Goal: Feedback & Contribution: Leave review/rating

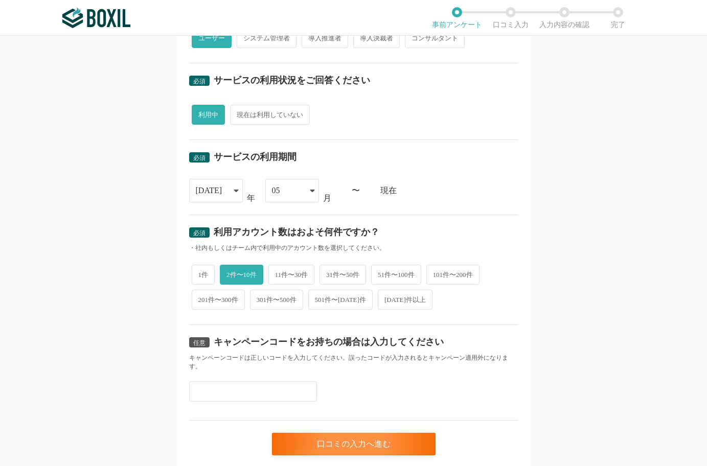
scroll to position [340, 0]
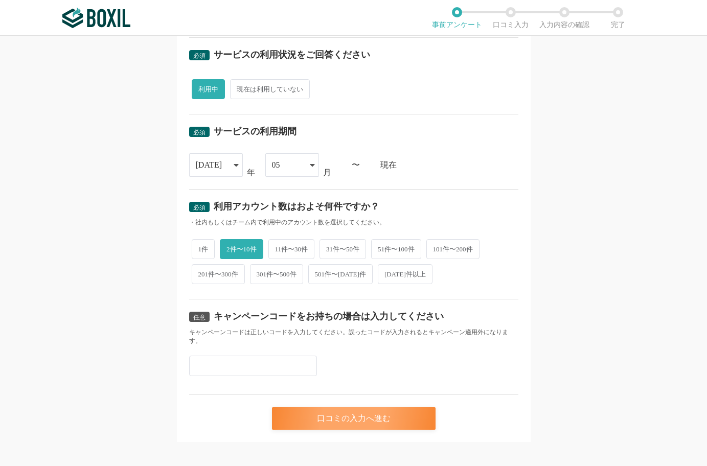
click at [320, 413] on div "口コミの入力へ進む" at bounding box center [353, 418] width 163 height 22
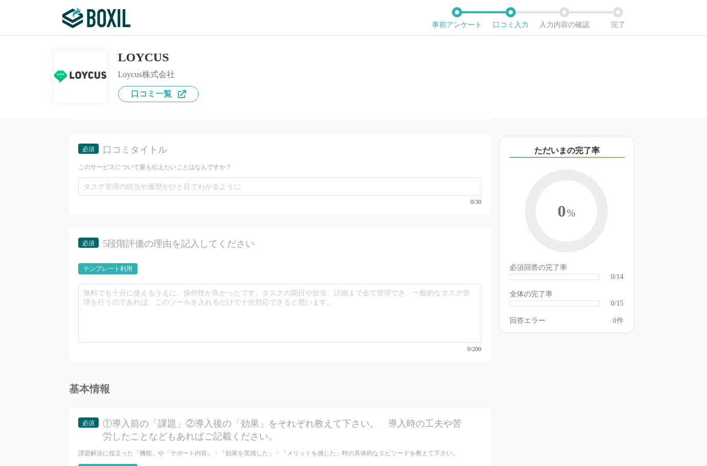
scroll to position [919, 0]
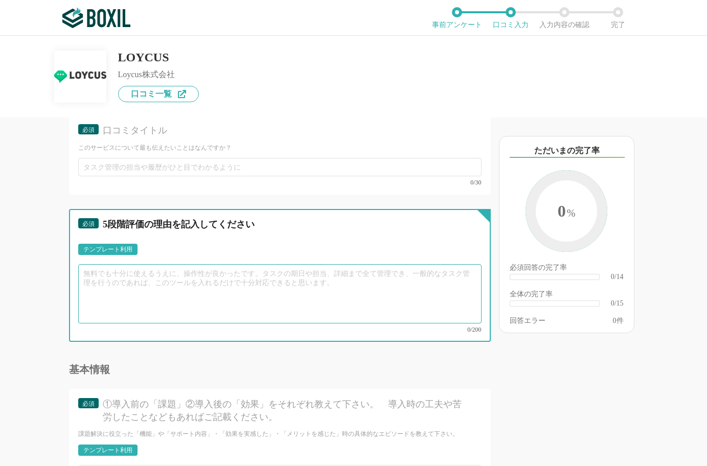
click at [185, 282] on textarea at bounding box center [279, 293] width 403 height 59
paste textarea "・使いやすさ はじめはツールに対して慣れないと感じましたが、慣れてくると感覚で操作ができるようになりました。 ・機能満足度 当初LINEに切り替えた場合、メー…"
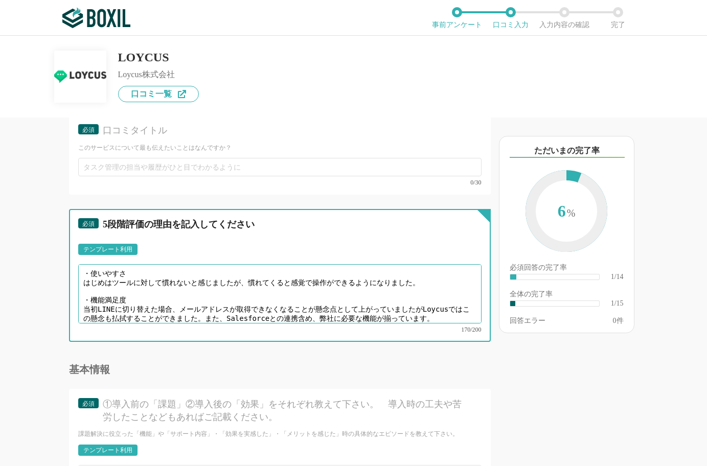
scroll to position [8, 0]
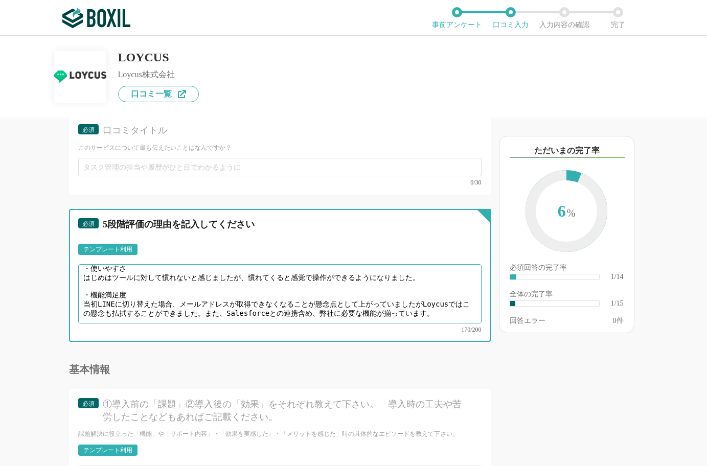
type textarea "・使いやすさ はじめはツールに対して慣れないと感じましたが、慣れてくると感覚で操作ができるようになりました。 ・機能満足度 当初LINEに切り替えた場合、メー…"
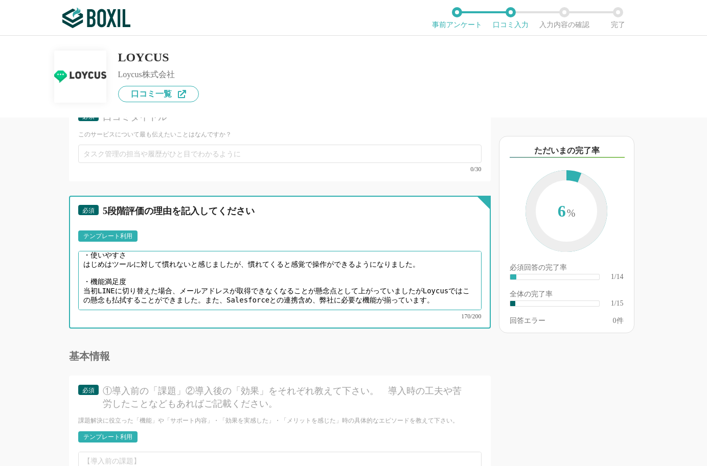
scroll to position [1061, 0]
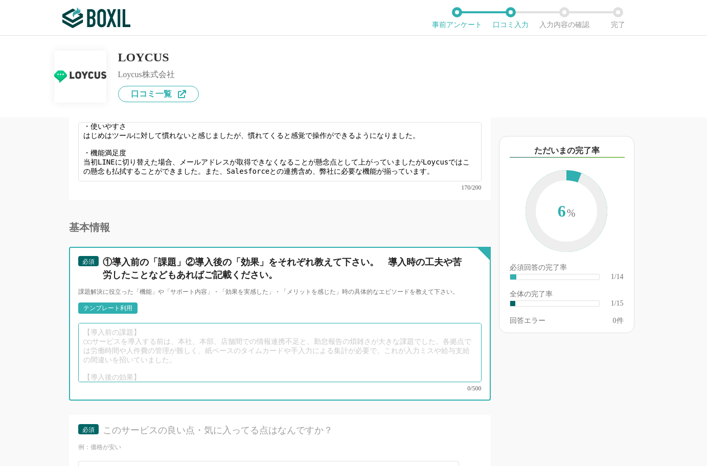
click at [127, 338] on textarea at bounding box center [279, 352] width 403 height 59
paste textarea "診断コンテンツとLINE導入で、従来課題に感じていたメールマガジンの開封率の低[PERSON_NAME]CV件数の改善・向上に繋がりました。はじめはメールマガ…"
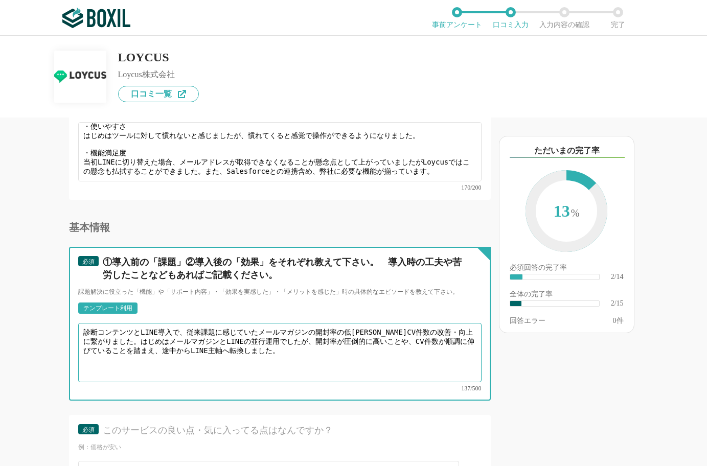
type textarea "診断コンテンツとLINE導入で、従来課題に感じていたメールマガジンの開封率の低[PERSON_NAME]CV件数の改善・向上に繋がりました。はじめはメールマガ…"
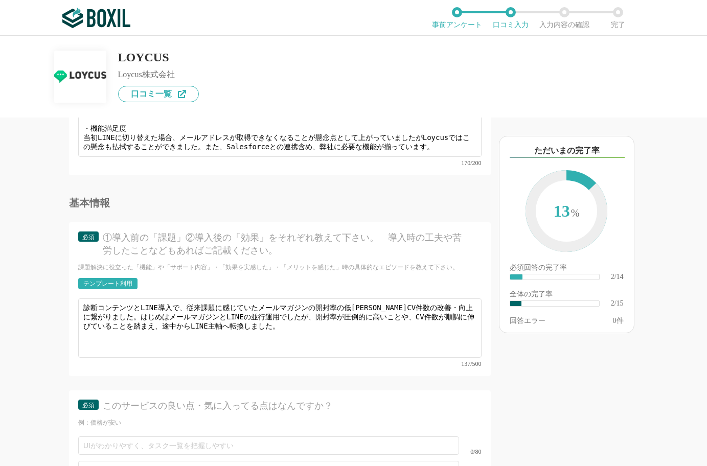
scroll to position [8, 0]
